Goal: Task Accomplishment & Management: Manage account settings

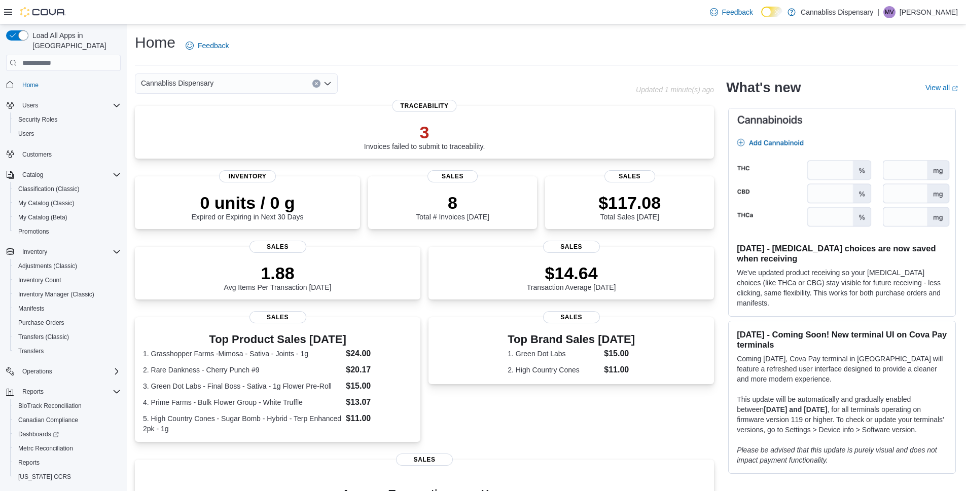
scroll to position [21, 0]
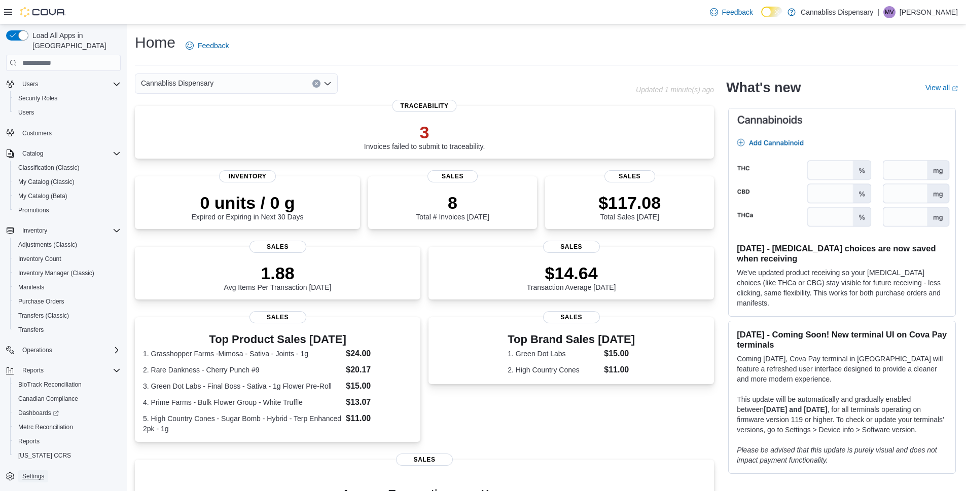
click at [29, 473] on span "Settings" at bounding box center [33, 477] width 22 height 8
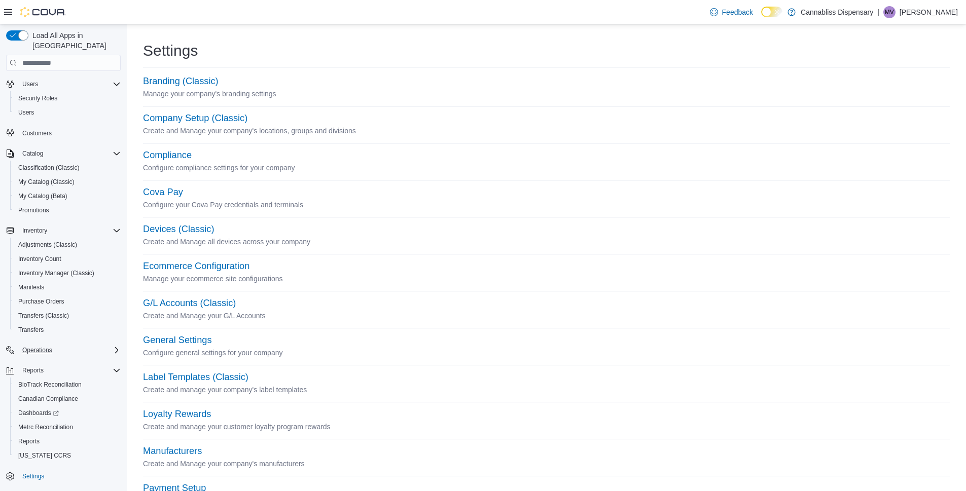
click at [118, 346] on icon "Complex example" at bounding box center [117, 350] width 8 height 8
click at [58, 361] on span "Cash Management" at bounding box center [43, 365] width 51 height 8
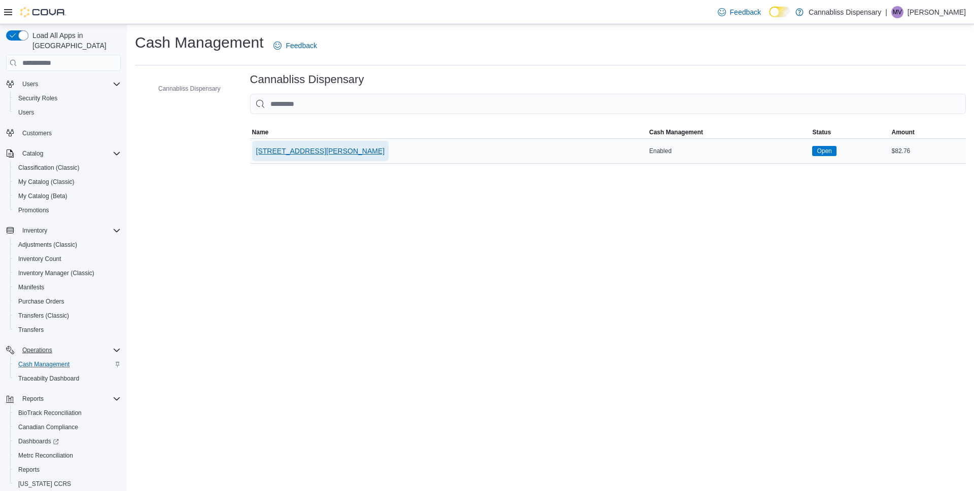
click at [275, 157] on span "440 Lawrence Street" at bounding box center [320, 151] width 129 height 20
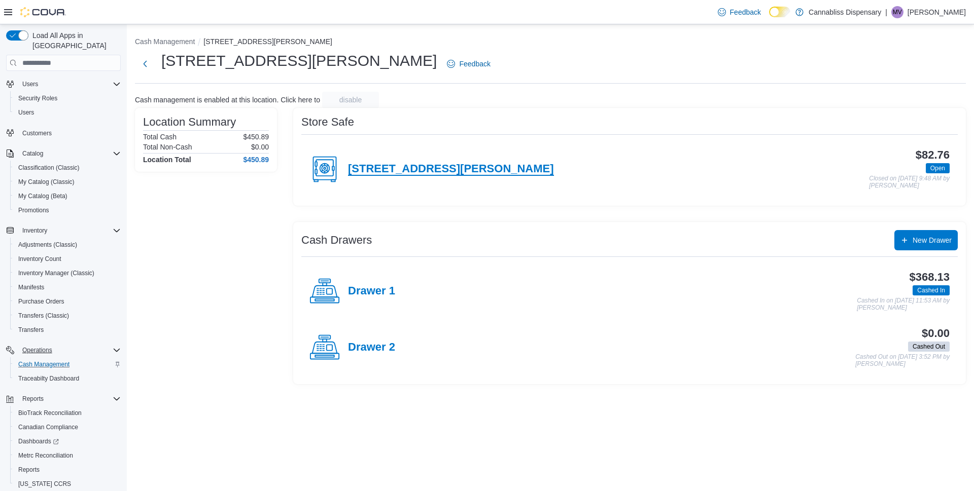
click at [411, 168] on h4 "440 Lawrence Street" at bounding box center [451, 169] width 206 height 13
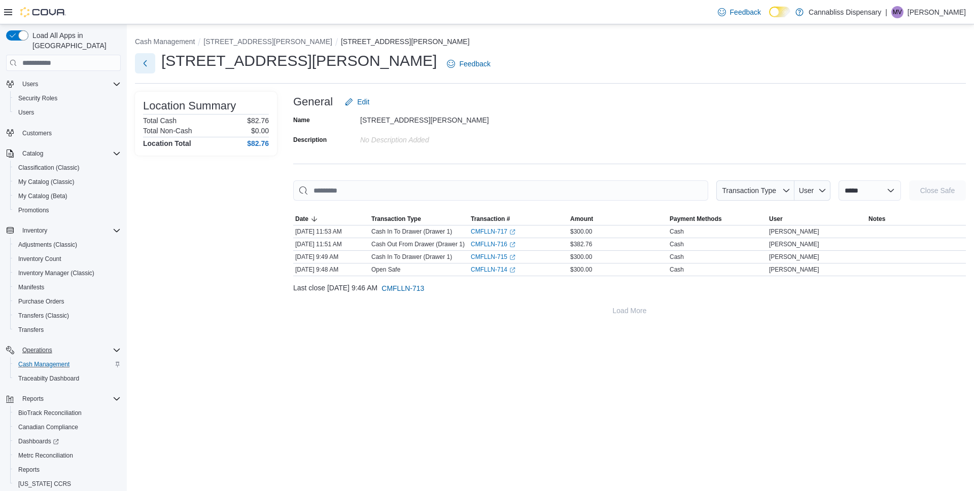
click at [146, 65] on button "Next" at bounding box center [145, 63] width 20 height 20
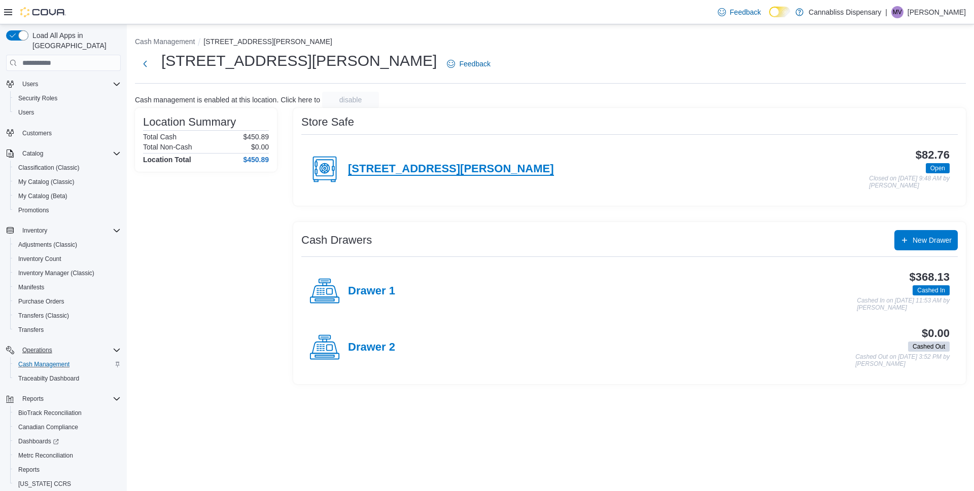
click at [373, 165] on h4 "440 Lawrence Street" at bounding box center [451, 169] width 206 height 13
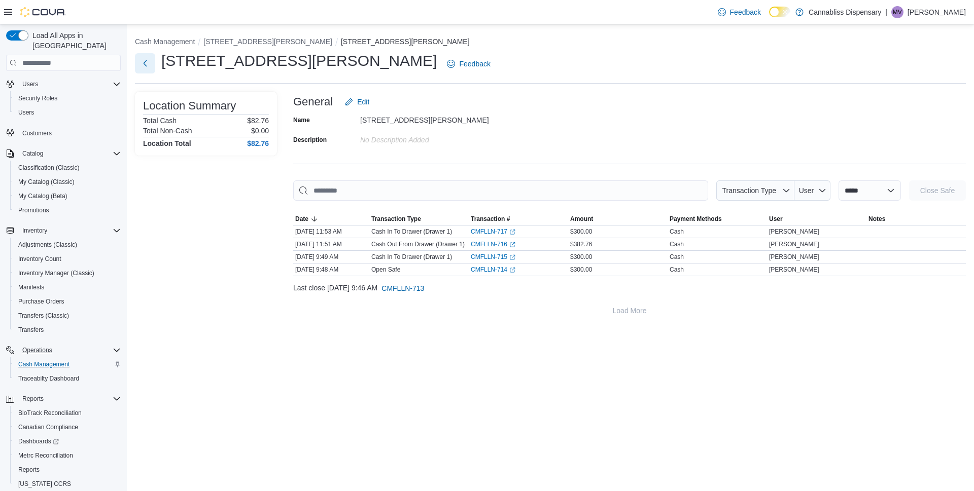
click at [146, 64] on button "Next" at bounding box center [145, 63] width 20 height 20
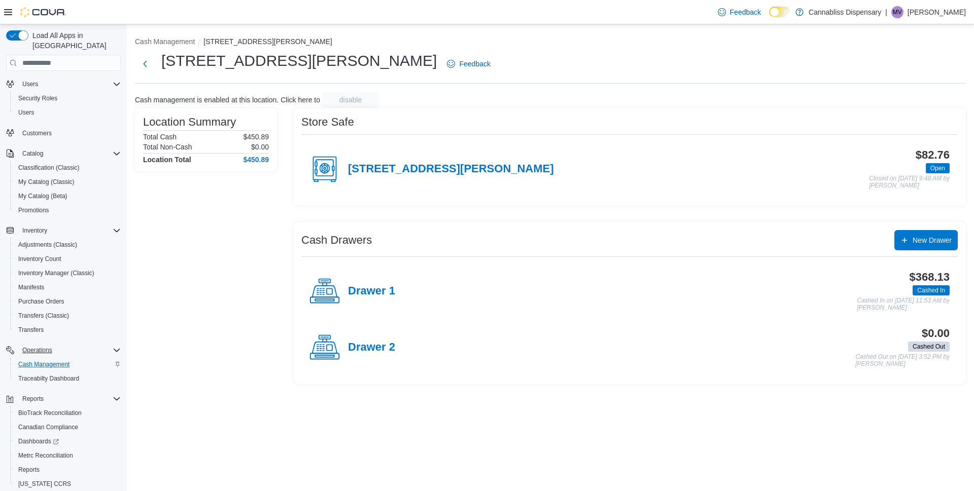
click at [320, 169] on circle at bounding box center [325, 169] width 10 height 10
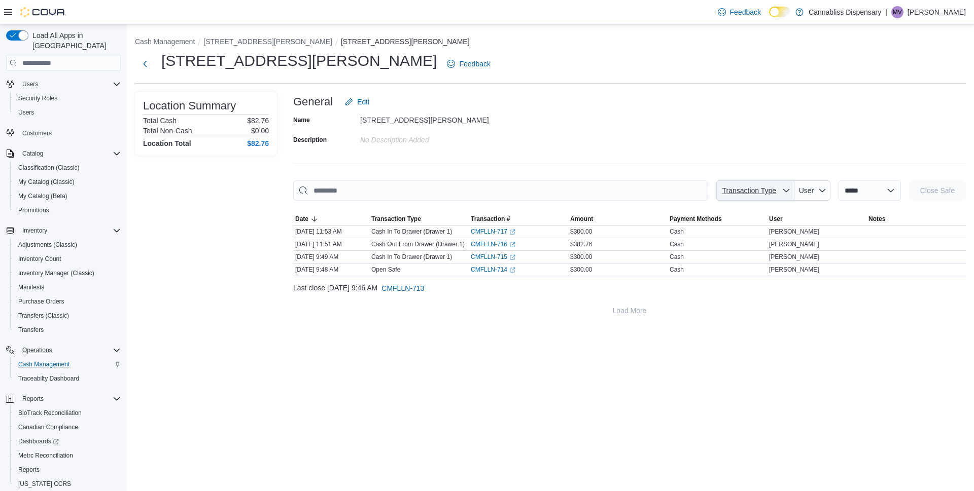
click at [758, 192] on span "Transaction Type" at bounding box center [749, 191] width 58 height 10
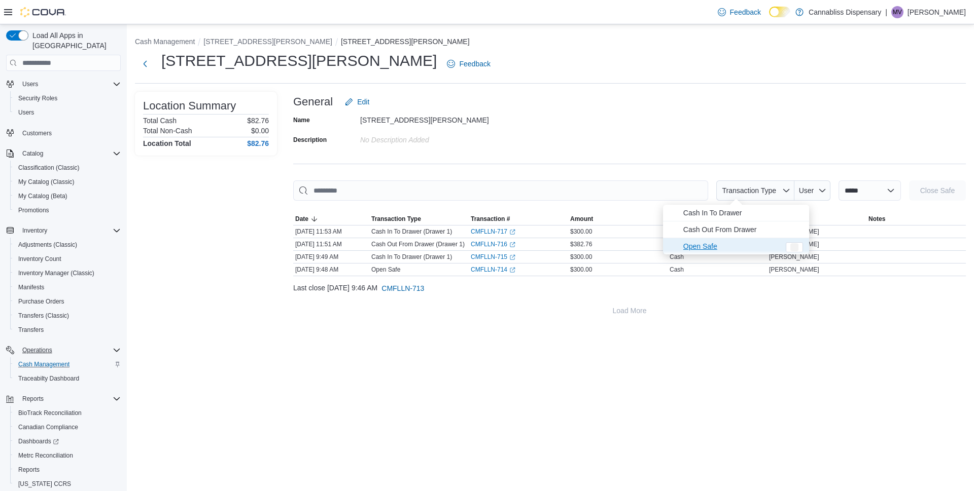
click at [703, 246] on span "Open Safe" at bounding box center [731, 246] width 96 height 12
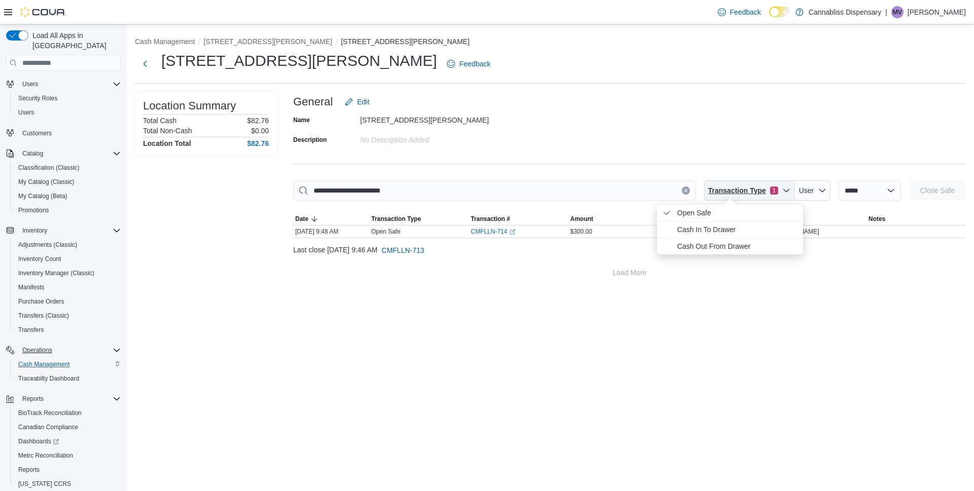
click at [761, 191] on span "Transaction Type 1" at bounding box center [749, 191] width 82 height 20
click at [715, 235] on span "Cash In To Drawer" at bounding box center [737, 230] width 120 height 12
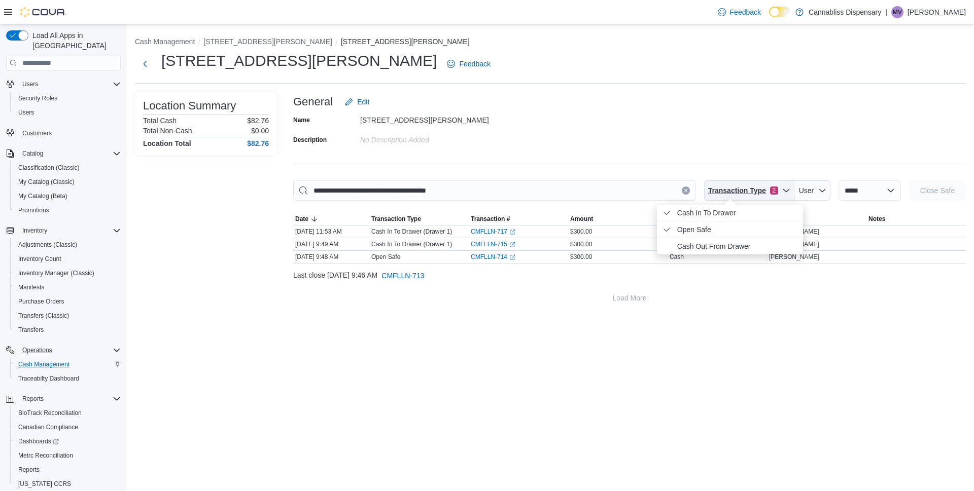
click at [782, 190] on icon "button" at bounding box center [786, 191] width 8 height 8
click at [718, 241] on span "Cash Out From Drawer" at bounding box center [725, 246] width 96 height 12
type input "**********"
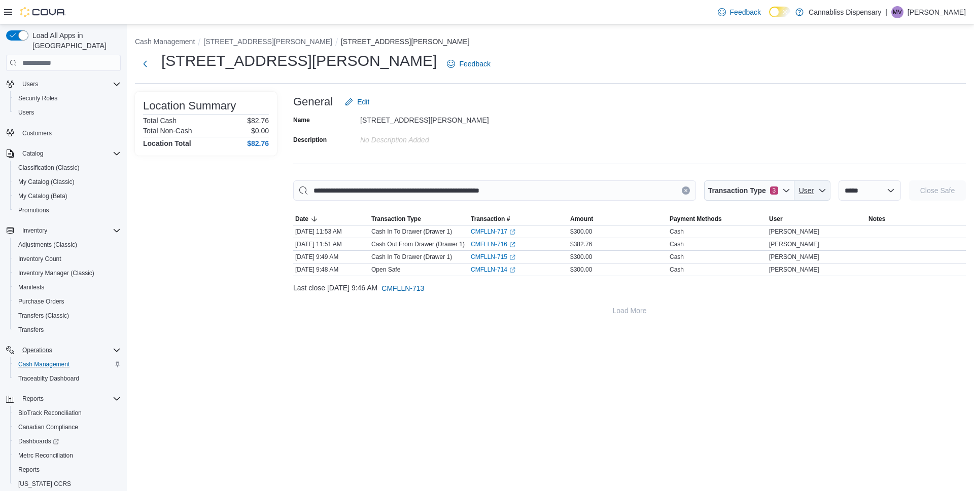
click at [818, 188] on icon "button" at bounding box center [822, 191] width 8 height 8
click at [838, 187] on select "**********" at bounding box center [869, 191] width 62 height 20
click at [424, 292] on span "CMFLLN-713" at bounding box center [402, 289] width 43 height 10
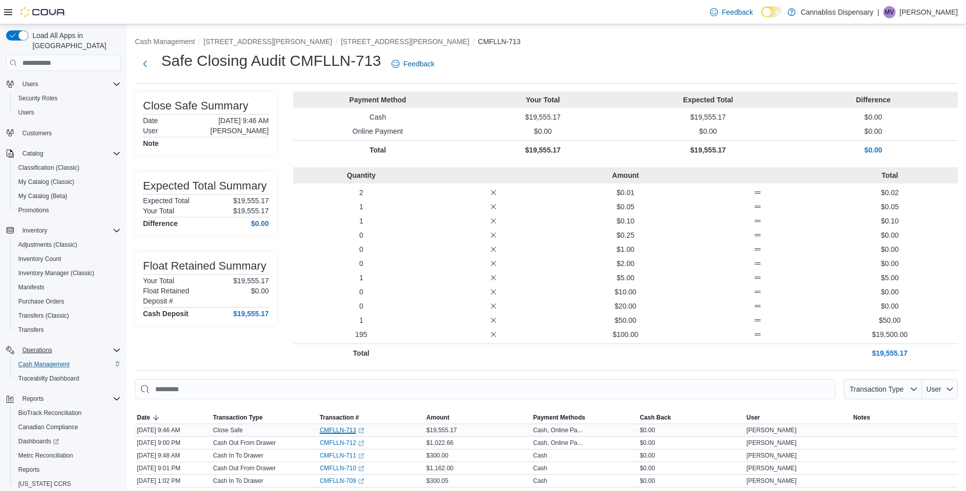
click at [350, 432] on link "CMFLLN-713 (opens in a new tab or window)" at bounding box center [342, 431] width 45 height 8
click at [334, 432] on link "CMFLLN-713 (opens in a new tab or window)" at bounding box center [342, 431] width 45 height 8
click at [341, 40] on button "440 Lawrence Street Safe" at bounding box center [405, 42] width 129 height 8
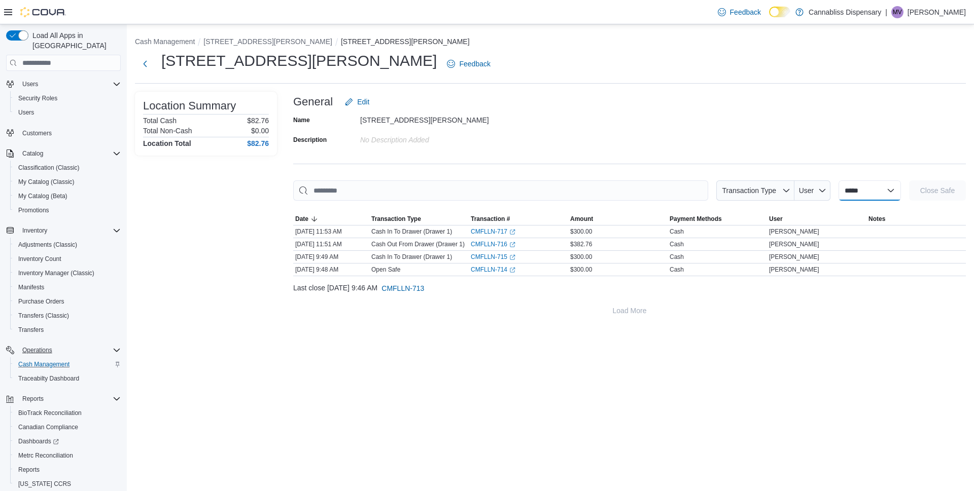
click at [885, 188] on select "**********" at bounding box center [869, 191] width 62 height 20
select select "**********"
click at [838, 181] on select "**********" at bounding box center [869, 191] width 62 height 20
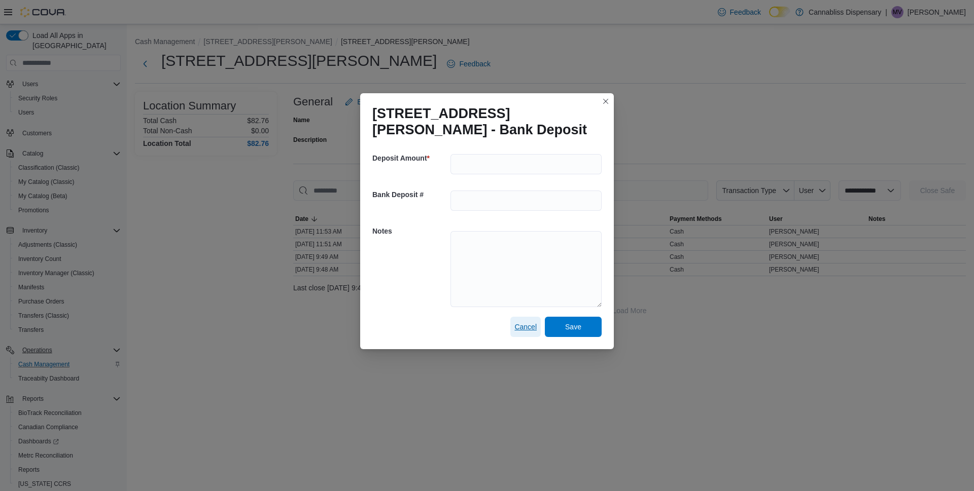
click at [527, 324] on span "Cancel" at bounding box center [525, 327] width 22 height 10
select select
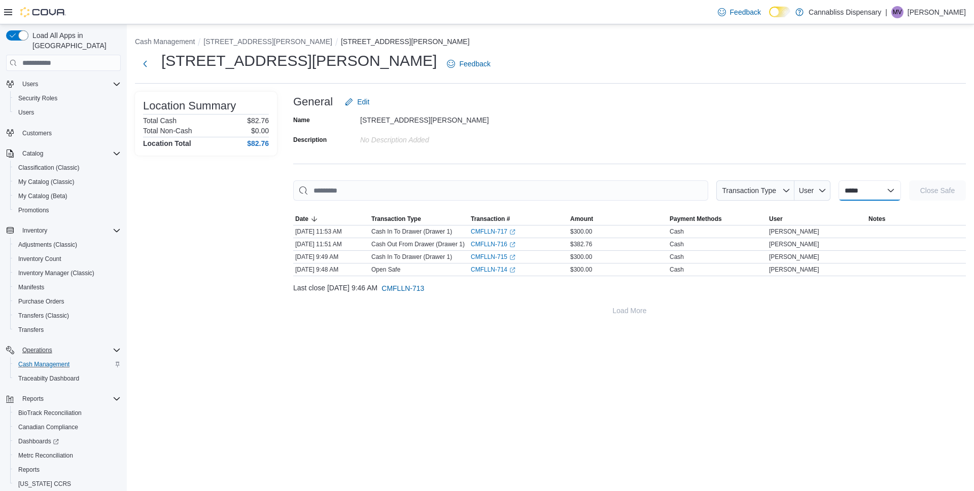
click at [878, 185] on select "**********" at bounding box center [869, 191] width 62 height 20
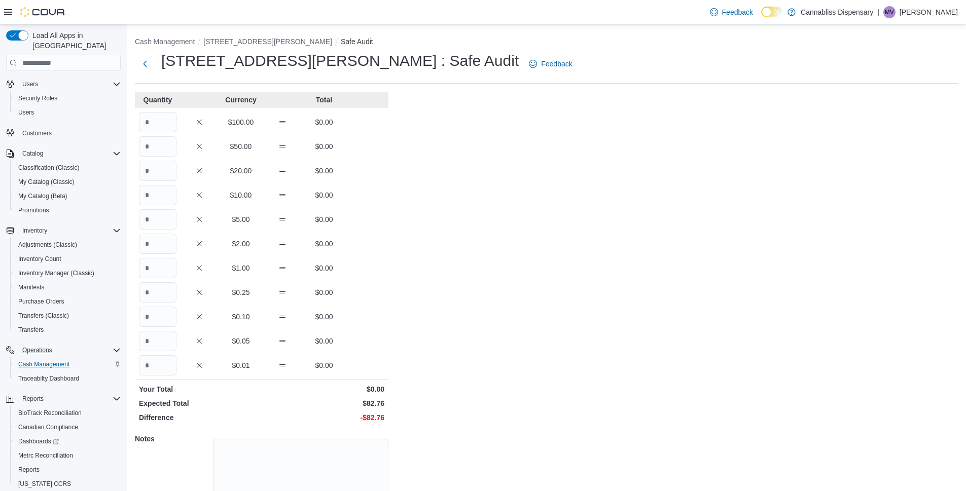
scroll to position [62, 0]
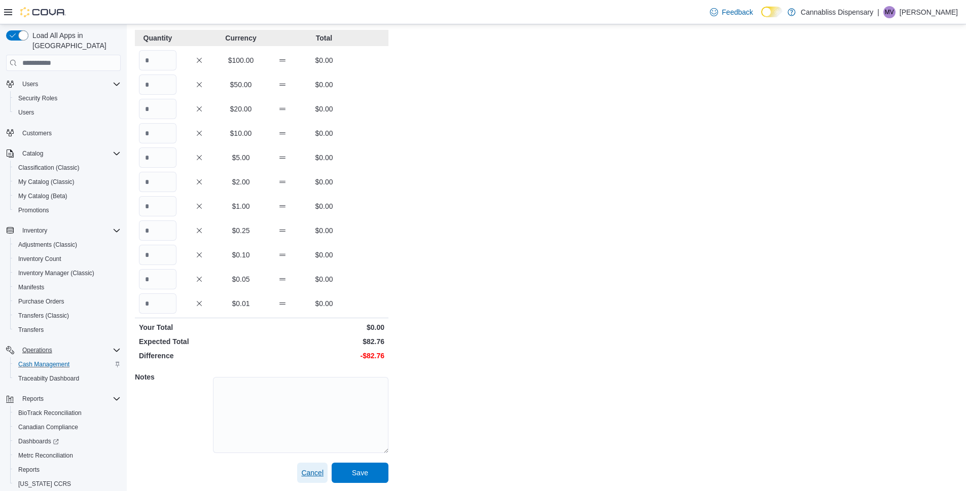
click at [315, 475] on span "Cancel" at bounding box center [312, 473] width 22 height 10
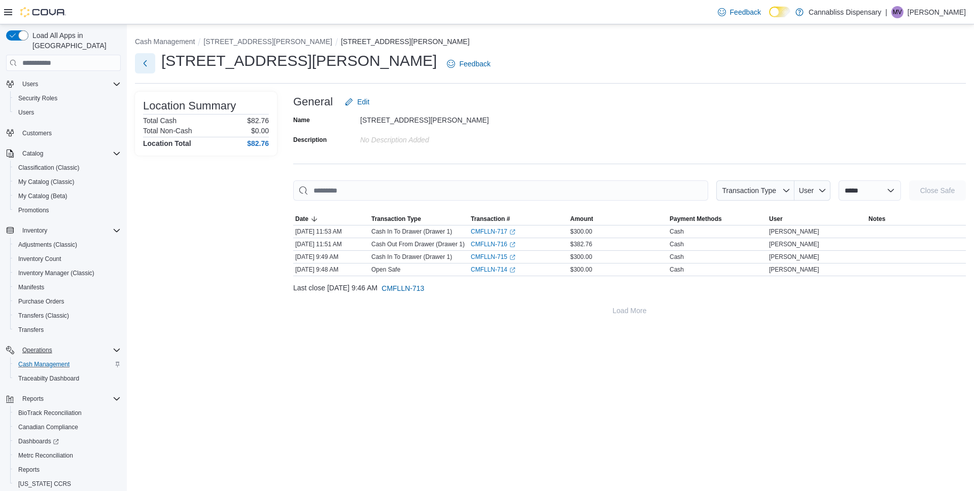
click at [143, 62] on button "Next" at bounding box center [145, 63] width 20 height 20
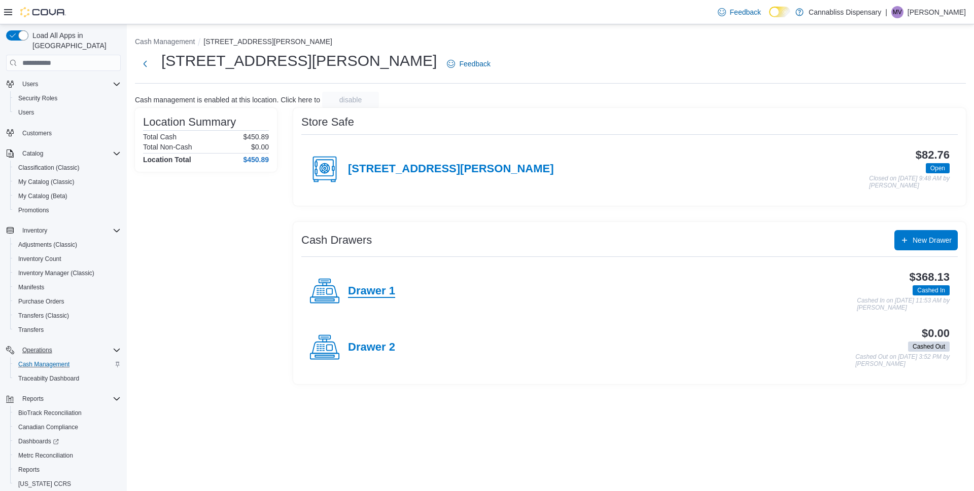
click at [362, 291] on h4 "Drawer 1" at bounding box center [371, 291] width 47 height 13
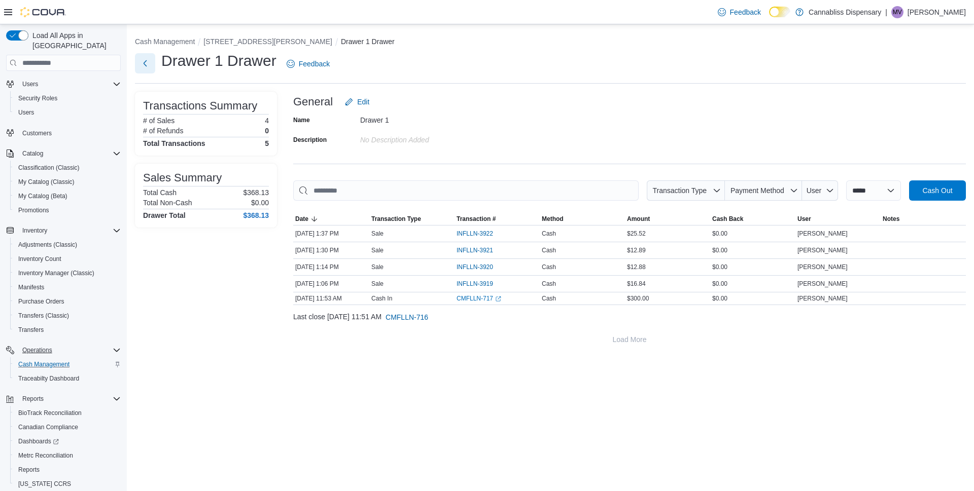
click at [149, 63] on button "Next" at bounding box center [145, 63] width 20 height 20
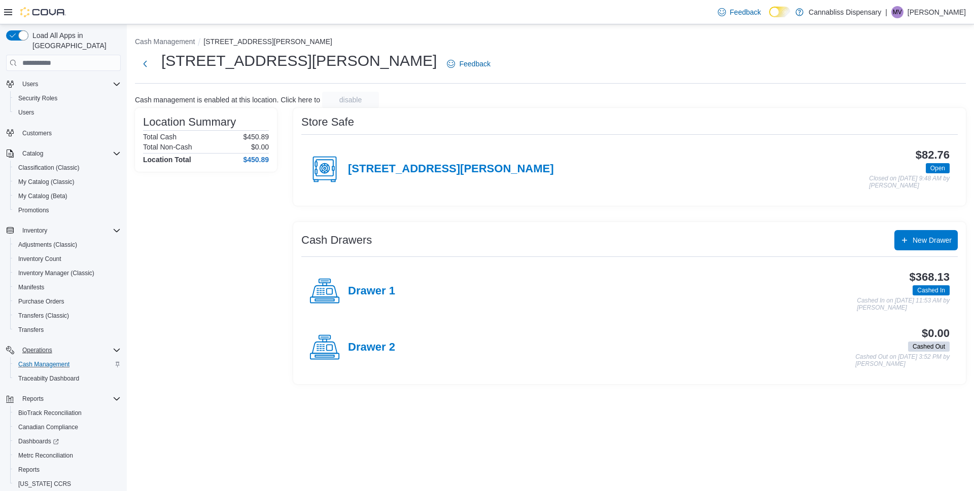
click at [330, 166] on icon at bounding box center [324, 169] width 30 height 30
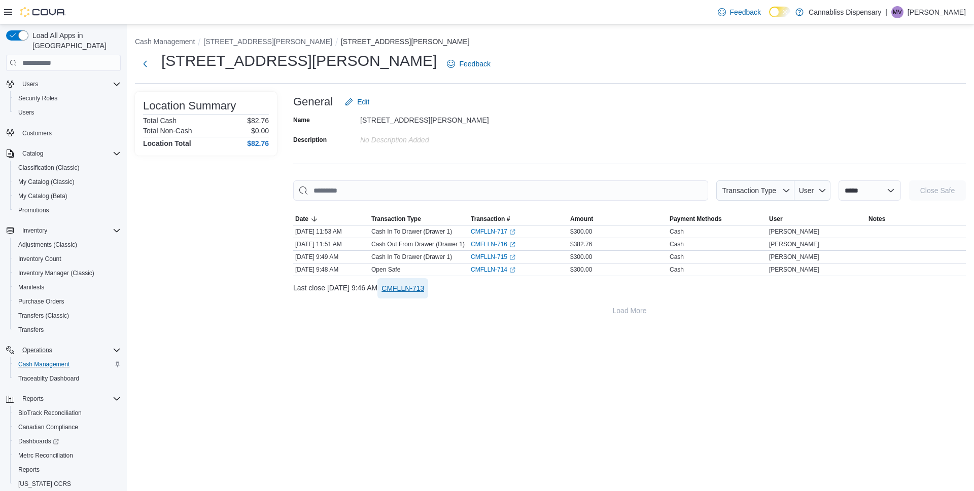
click at [424, 286] on span "CMFLLN-713" at bounding box center [402, 289] width 43 height 10
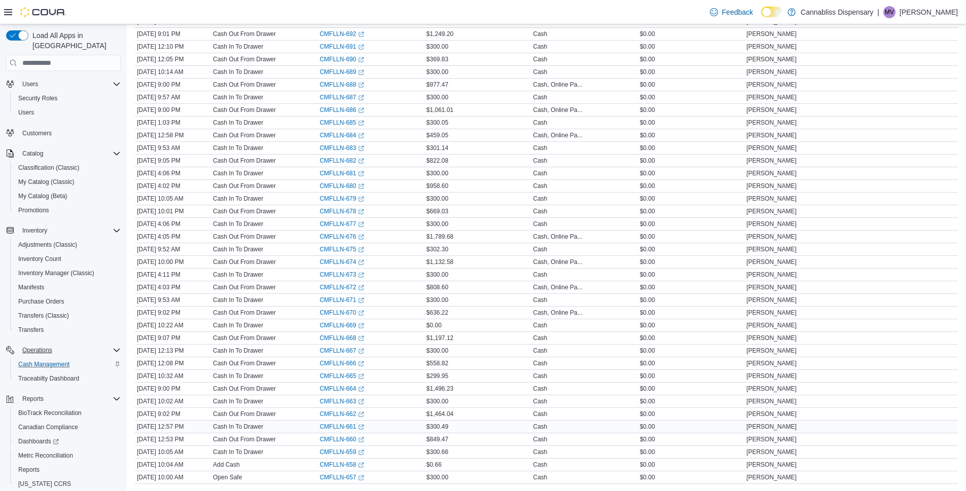
scroll to position [664, 0]
click at [41, 346] on span "Operations" at bounding box center [37, 350] width 30 height 8
click at [44, 375] on span "Traceabilty Dashboard" at bounding box center [48, 379] width 61 height 8
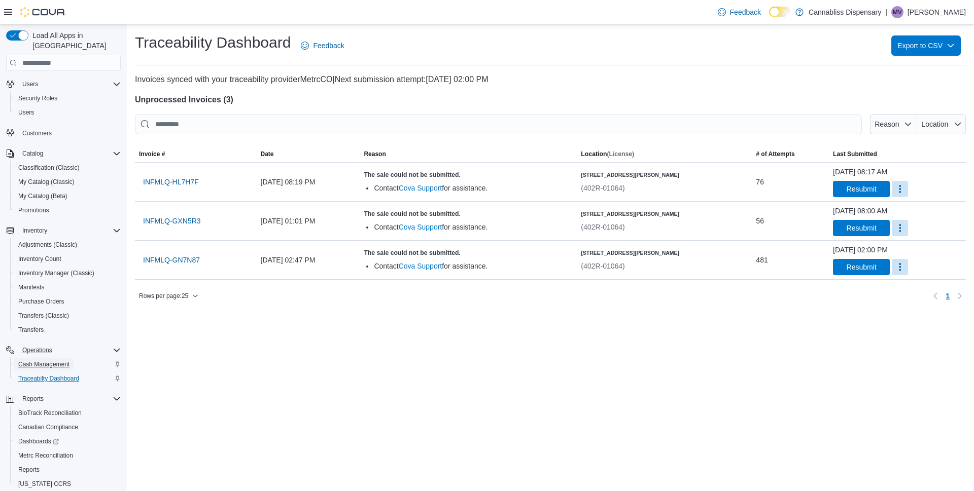
click at [55, 359] on span "Cash Management" at bounding box center [43, 365] width 51 height 12
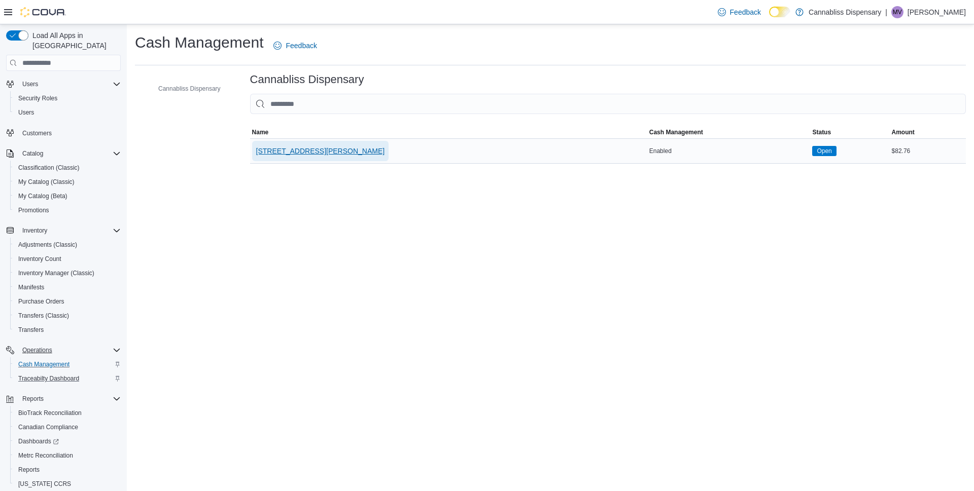
click at [308, 153] on span "440 Lawrence Street" at bounding box center [320, 151] width 129 height 10
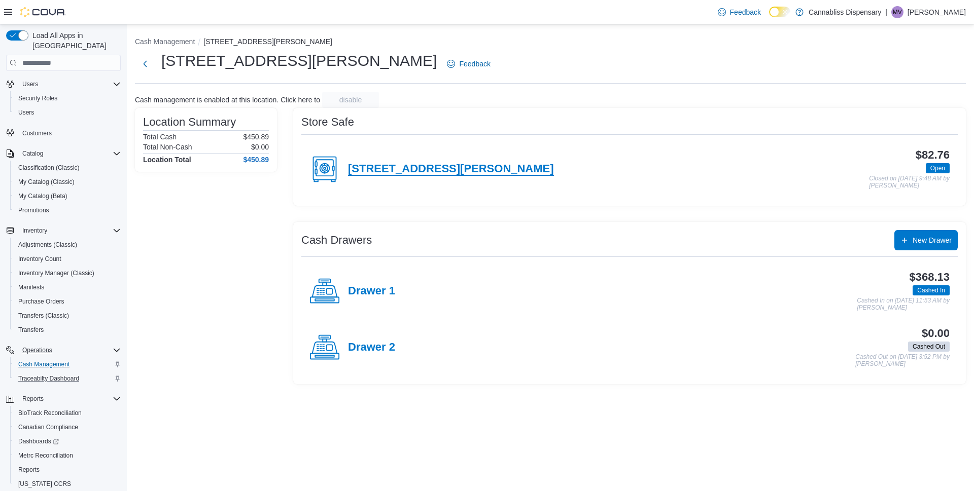
click at [371, 173] on h4 "440 Lawrence Street" at bounding box center [451, 169] width 206 height 13
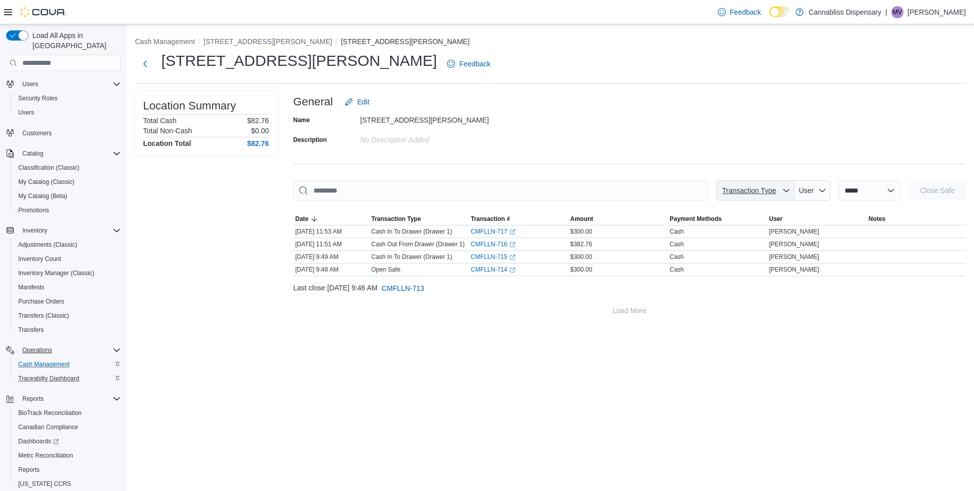
click at [770, 189] on button "Transaction Type" at bounding box center [755, 191] width 78 height 20
click at [753, 192] on span "Transaction Type" at bounding box center [749, 191] width 54 height 8
click at [838, 191] on select "**********" at bounding box center [869, 191] width 62 height 20
select select "**********"
click at [838, 181] on select "**********" at bounding box center [869, 191] width 62 height 20
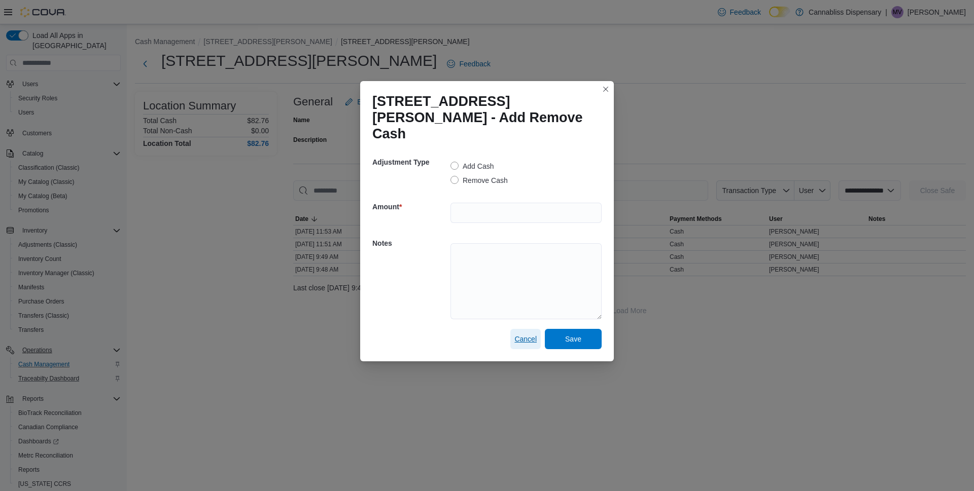
click at [527, 334] on span "Cancel" at bounding box center [525, 339] width 22 height 10
select select
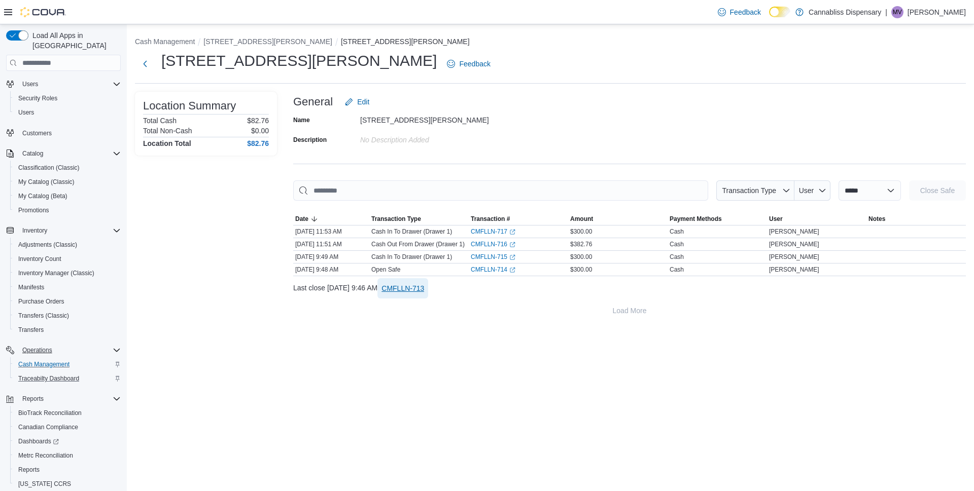
click at [424, 289] on span "CMFLLN-713" at bounding box center [402, 289] width 43 height 10
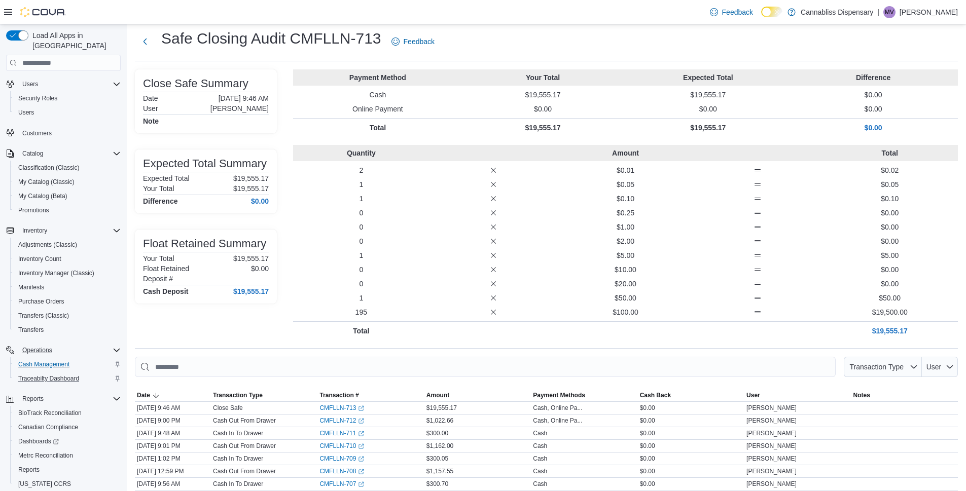
scroll to position [5, 0]
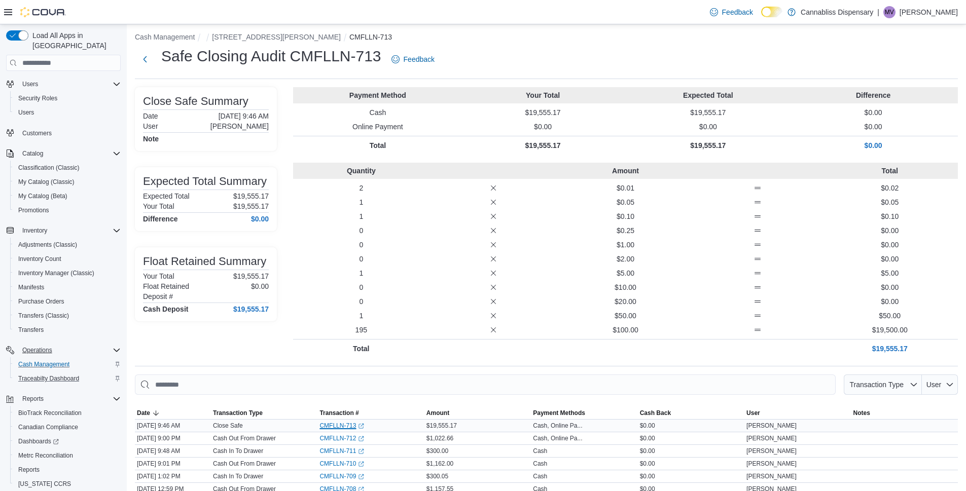
click at [336, 426] on link "CMFLLN-713 (opens in a new tab or window)" at bounding box center [342, 426] width 45 height 8
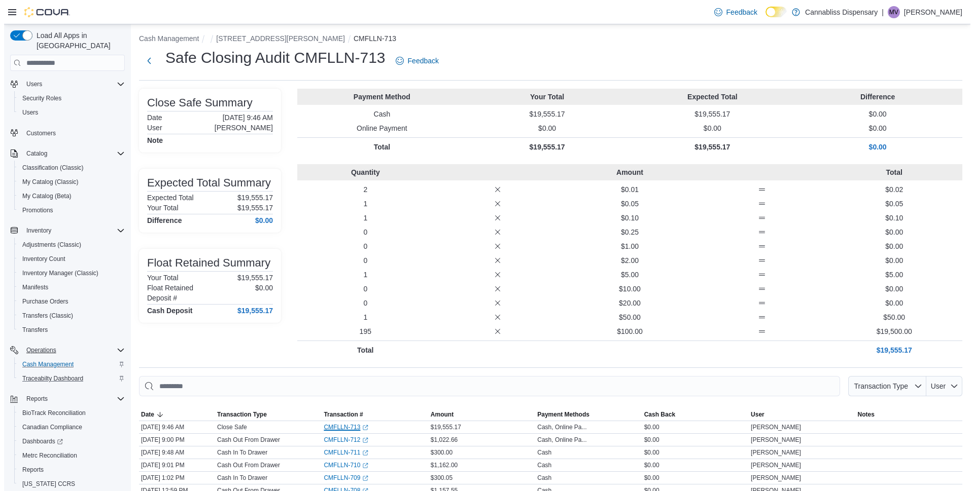
scroll to position [0, 0]
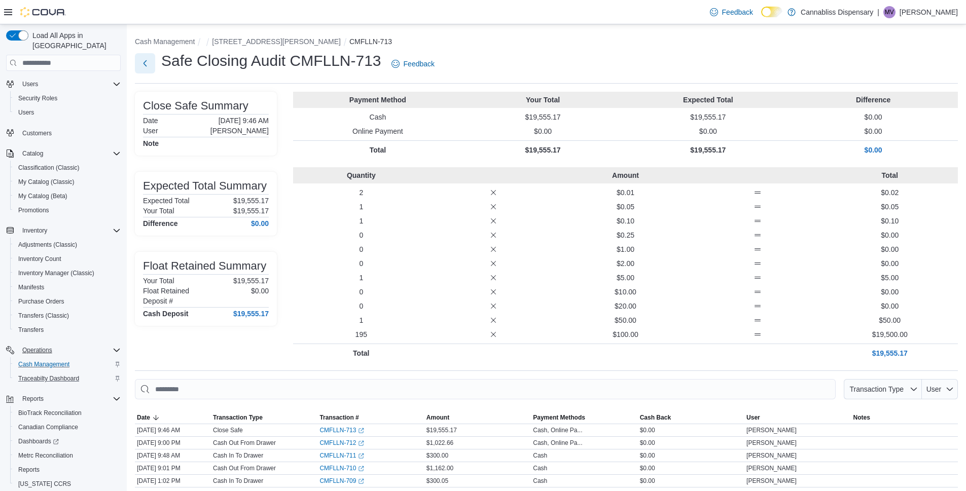
click at [147, 64] on button "Next" at bounding box center [145, 63] width 20 height 20
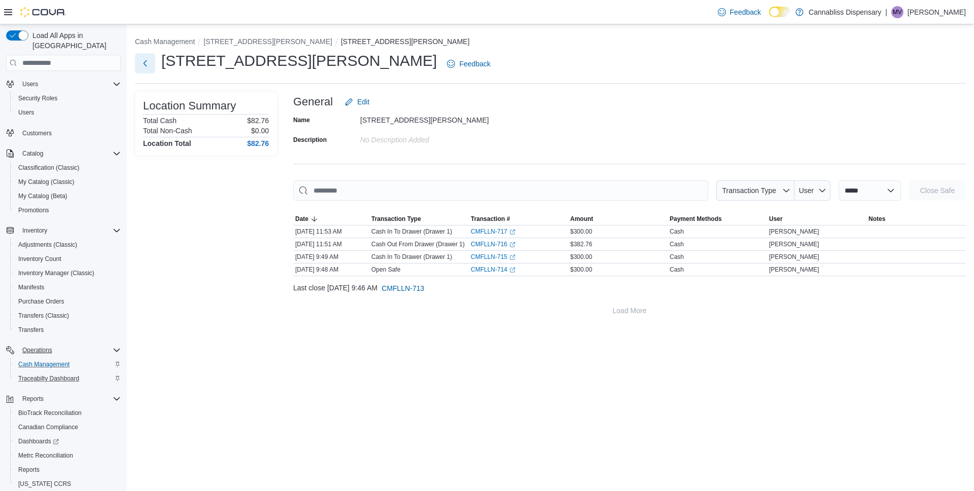
click at [138, 67] on button "Next" at bounding box center [145, 63] width 20 height 20
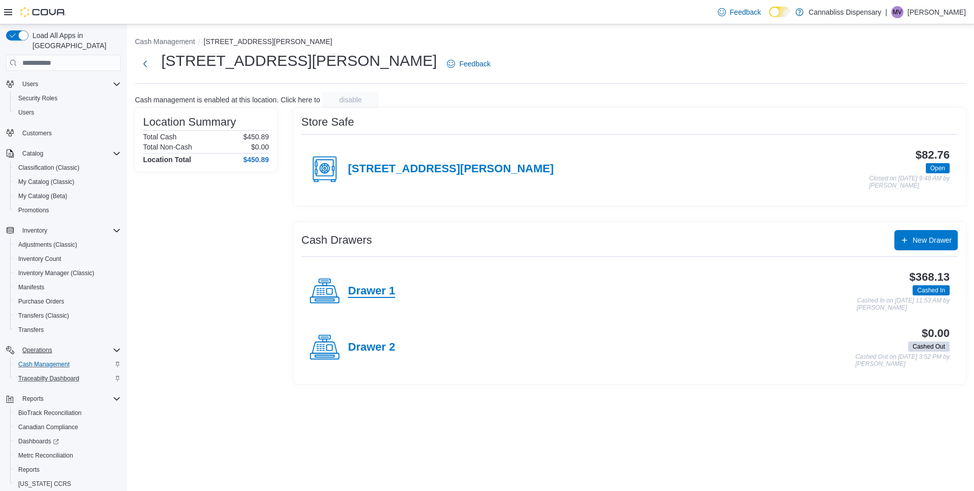
click at [377, 297] on h4 "Drawer 1" at bounding box center [371, 291] width 47 height 13
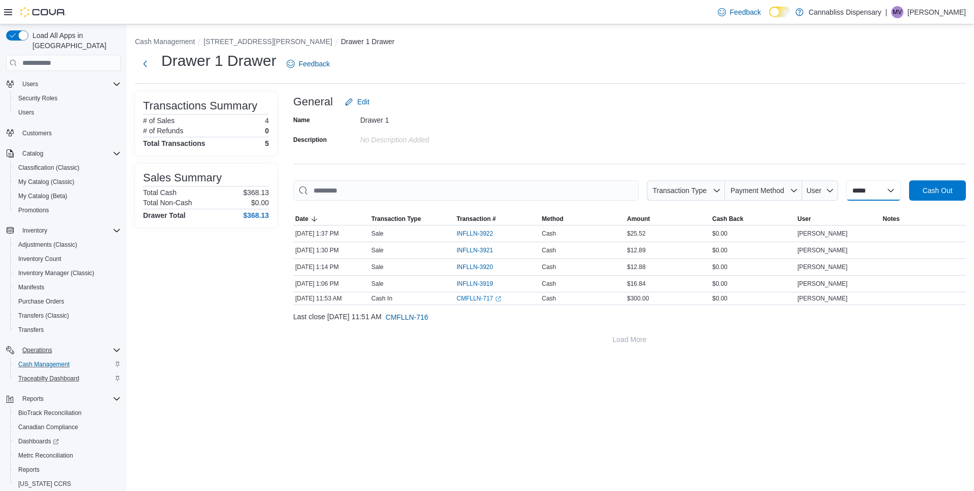
click at [896, 191] on select "**********" at bounding box center [873, 191] width 55 height 20
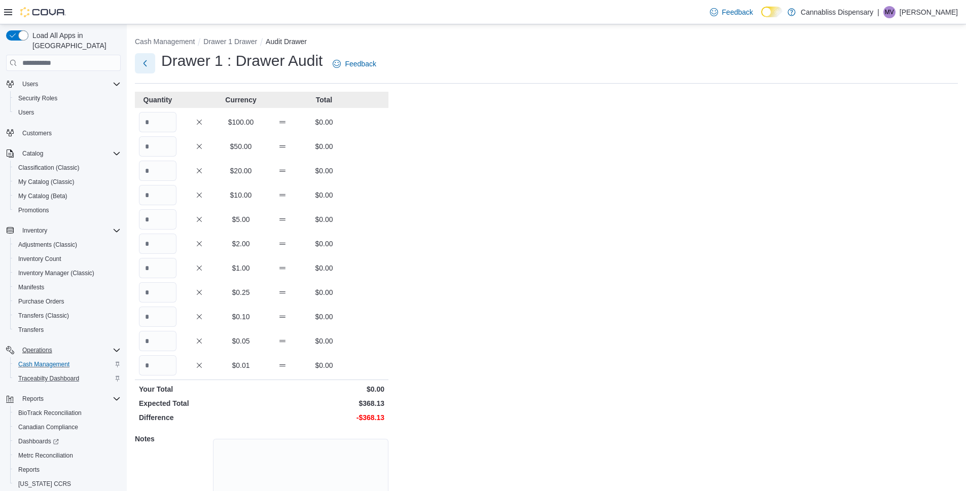
click at [153, 63] on button "Next" at bounding box center [145, 63] width 20 height 20
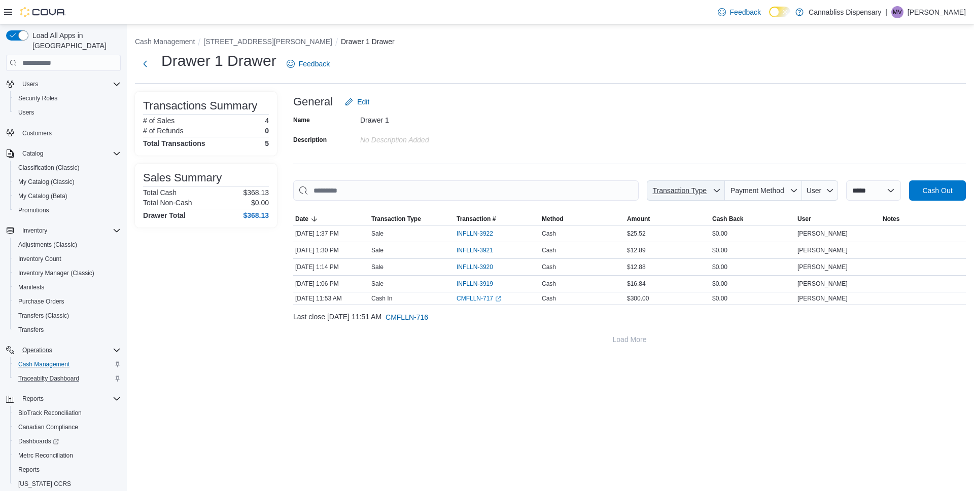
click at [698, 191] on span "Transaction Type" at bounding box center [686, 191] width 70 height 20
click at [699, 190] on span "Transaction Type" at bounding box center [686, 191] width 70 height 20
click at [145, 65] on button "Next" at bounding box center [145, 63] width 20 height 20
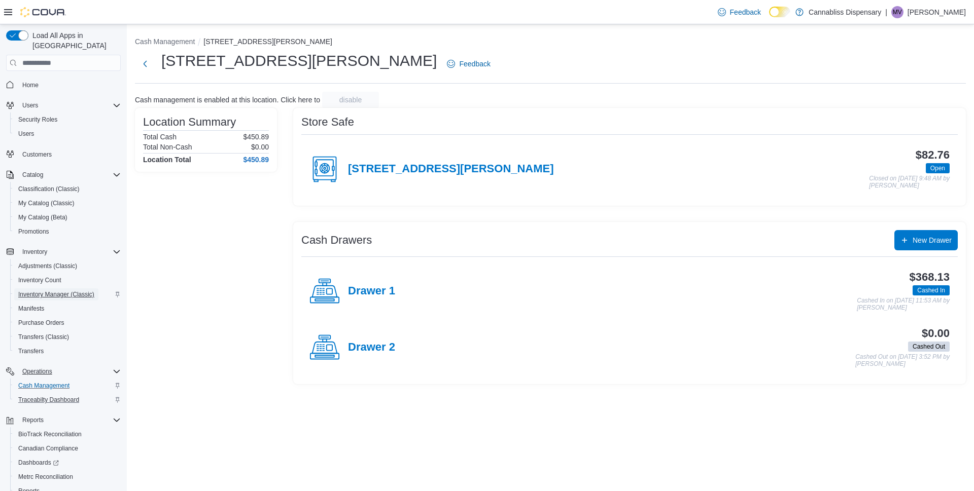
click at [60, 291] on span "Inventory Manager (Classic)" at bounding box center [56, 295] width 76 height 8
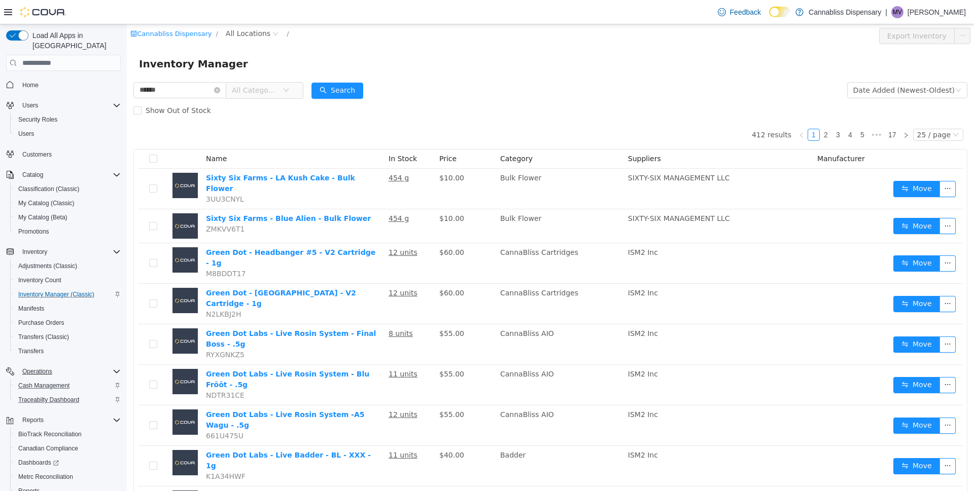
type input "******"
